Goal: Entertainment & Leisure: Browse casually

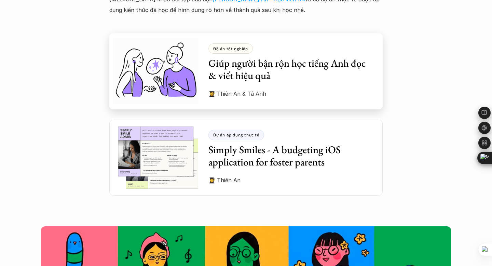
scroll to position [1908, 0]
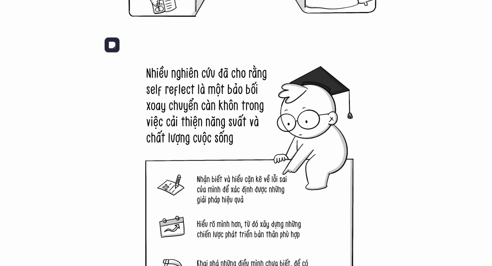
scroll to position [920, 0]
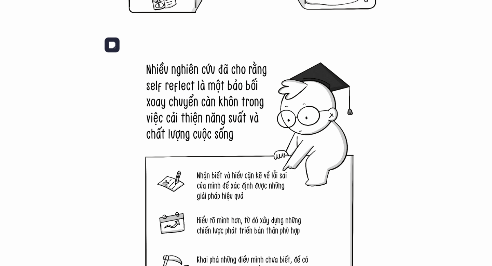
click at [208, 133] on img at bounding box center [246, 204] width 222 height 222
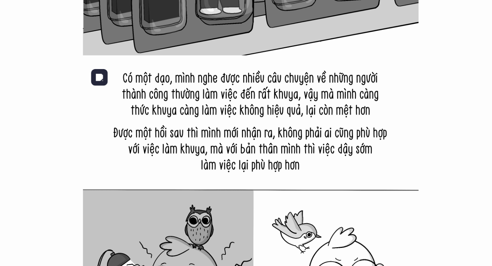
scroll to position [5996, 0]
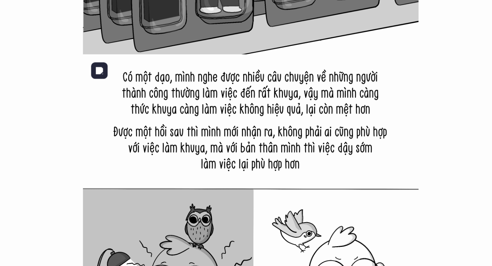
click at [253, 159] on img at bounding box center [246, 237] width 222 height 222
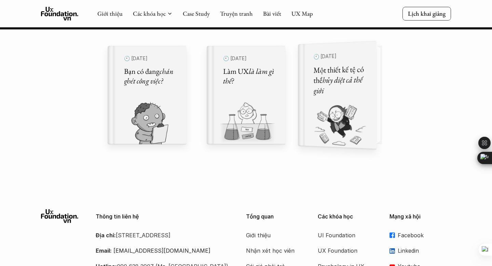
scroll to position [9583, 0]
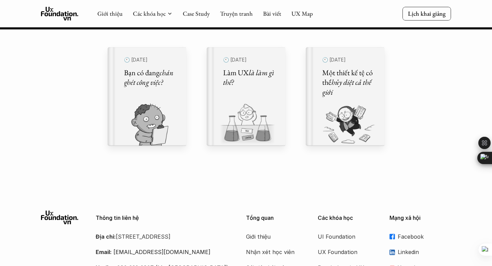
click at [224, 4] on div "Giới thiệu Các khóa học Case Study Truyện tranh Bài viết UX Map Lịch khai giảng" at bounding box center [246, 13] width 492 height 27
click at [230, 14] on link "Truyện tranh" at bounding box center [236, 14] width 33 height 8
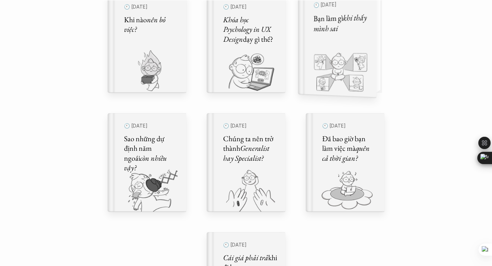
scroll to position [407, 0]
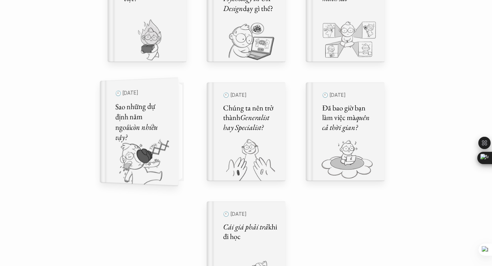
click at [148, 120] on h5 "Sao những dự định năm ngoái còn nhiều vậy?" at bounding box center [142, 121] width 54 height 43
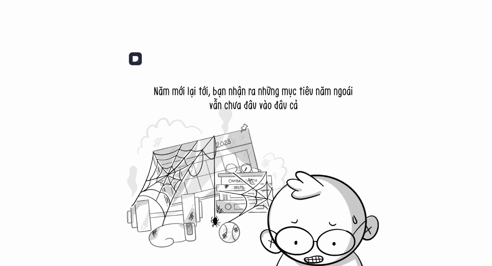
scroll to position [302, 0]
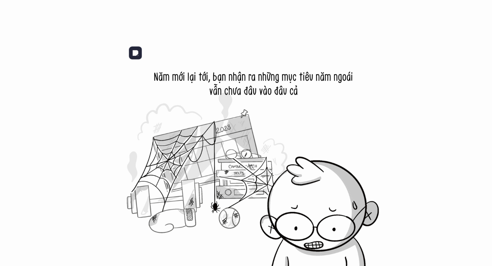
click at [214, 100] on img at bounding box center [246, 186] width 222 height 222
click at [214, 103] on img at bounding box center [246, 186] width 222 height 222
click at [211, 104] on img at bounding box center [246, 186] width 222 height 222
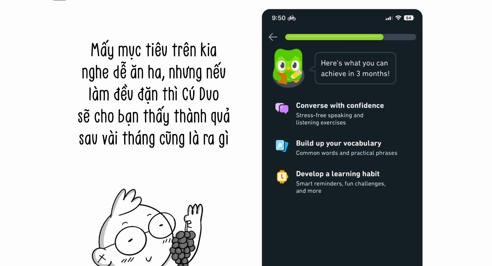
scroll to position [7379, 0]
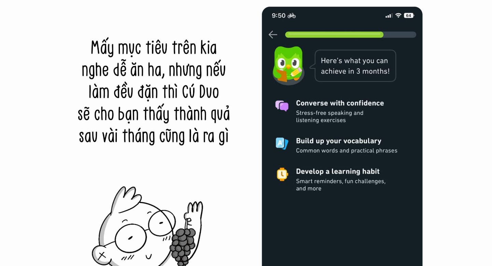
click at [223, 141] on img at bounding box center [246, 217] width 222 height 222
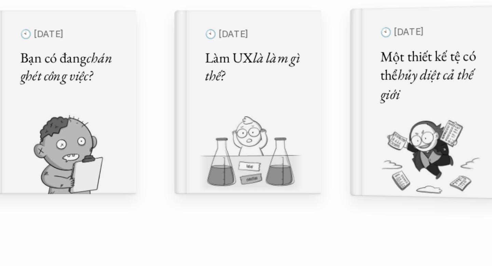
scroll to position [9613, 0]
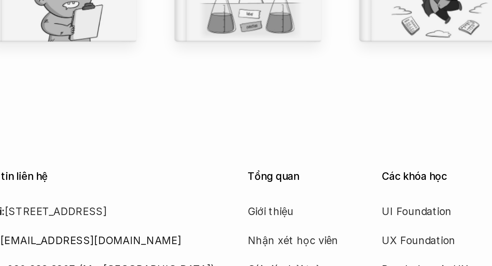
scroll to position [407, 0]
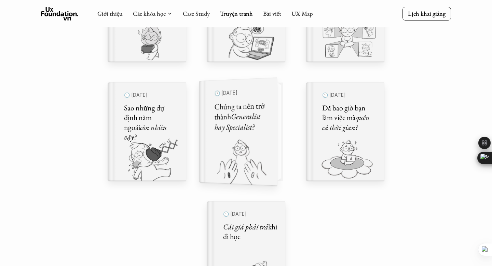
click at [242, 158] on img at bounding box center [234, 161] width 70 height 47
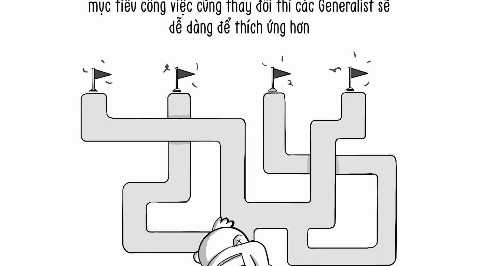
scroll to position [5275, 0]
